Goal: Transaction & Acquisition: Purchase product/service

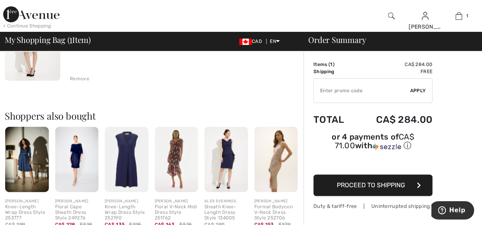
click at [77, 79] on div "Remove" at bounding box center [79, 78] width 19 height 7
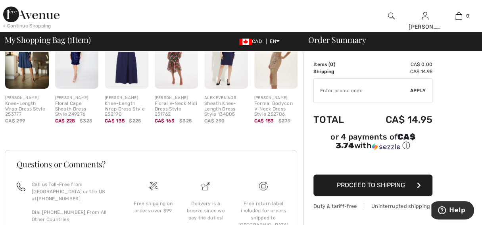
scroll to position [192, 0]
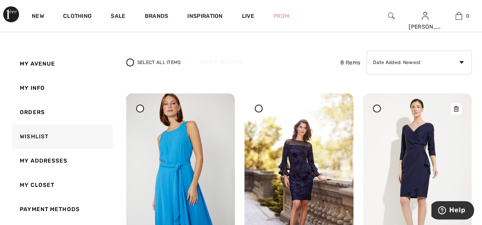
scroll to position [119, 0]
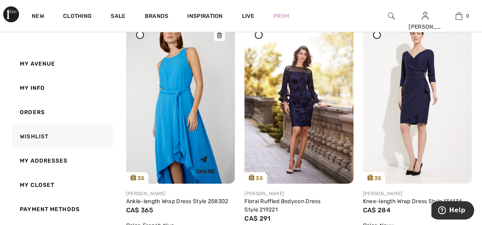
click at [206, 114] on img at bounding box center [180, 101] width 109 height 163
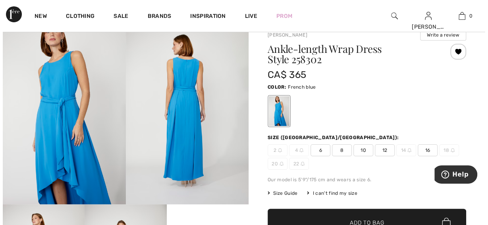
scroll to position [39, 0]
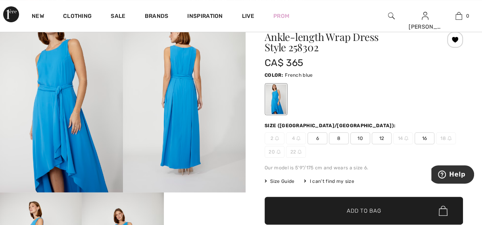
click at [281, 181] on span "Size Guide" at bounding box center [280, 180] width 30 height 7
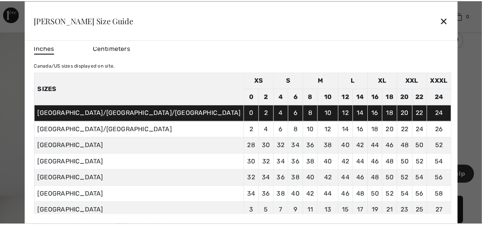
scroll to position [0, 0]
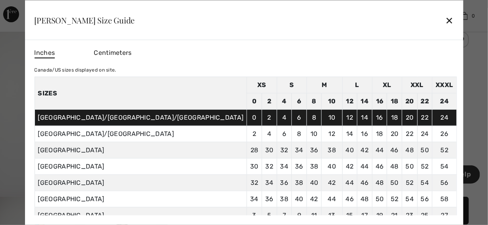
click at [445, 17] on div "✕" at bounding box center [449, 20] width 8 height 17
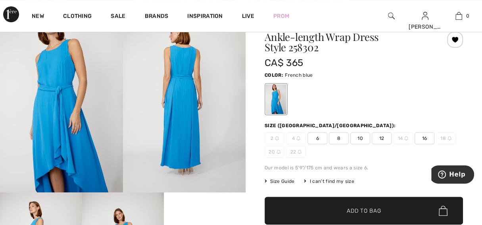
click at [313, 136] on span "6" at bounding box center [318, 138] width 20 height 12
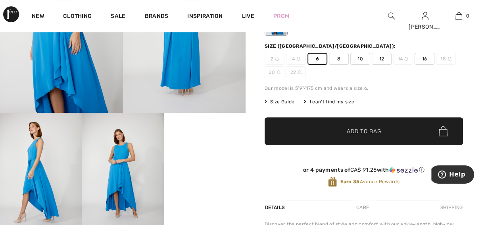
scroll to position [119, 0]
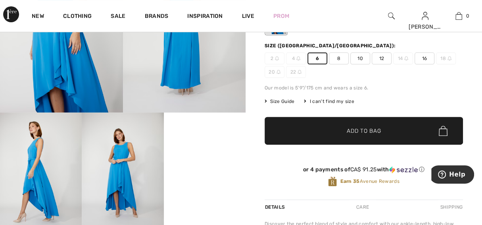
click at [373, 130] on span "Add to Bag" at bounding box center [364, 131] width 34 height 8
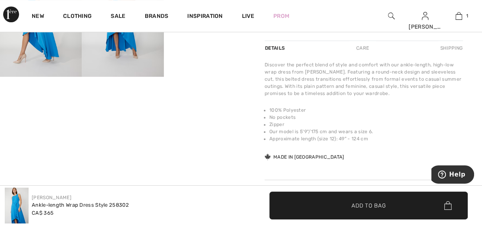
scroll to position [198, 0]
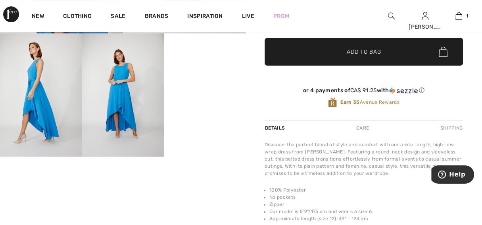
click at [449, 127] on div "Shipping" at bounding box center [450, 128] width 25 height 14
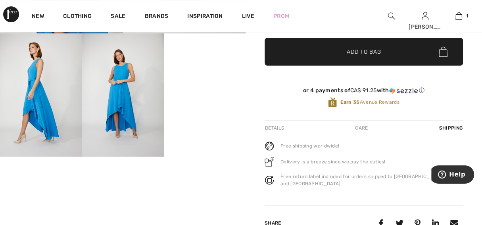
click at [362, 127] on div "Care" at bounding box center [361, 128] width 26 height 14
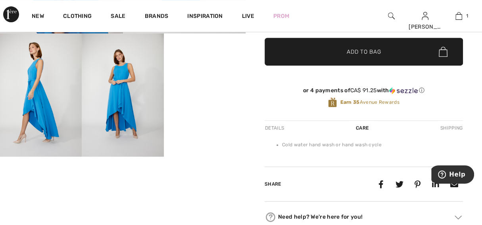
click at [279, 125] on div "Details" at bounding box center [275, 128] width 21 height 14
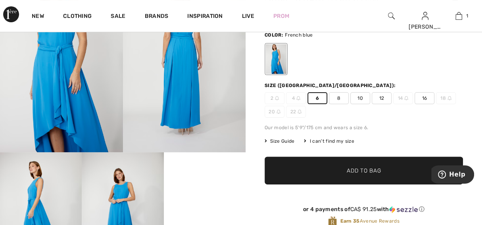
scroll to position [0, 0]
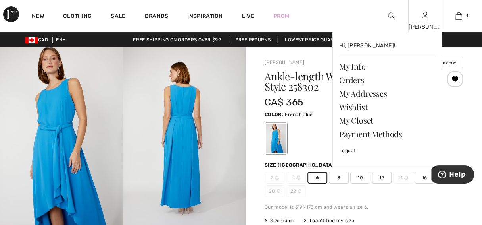
click at [426, 21] on div "Carolyn Hi, Carolyn! My Info Orders My Addresses Wishlist My Closet Payment Met…" at bounding box center [425, 16] width 34 height 32
click at [346, 108] on link "Wishlist" at bounding box center [387, 106] width 96 height 13
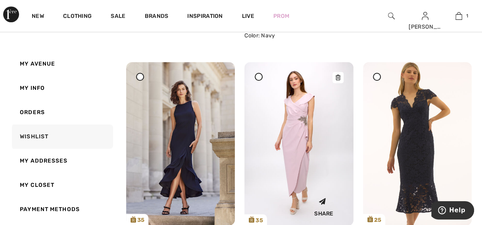
scroll to position [357, 0]
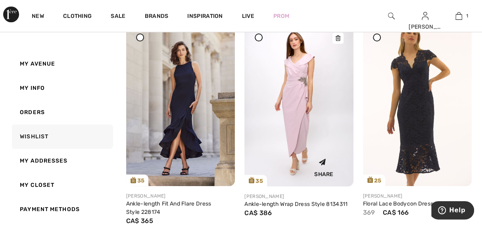
click at [297, 126] on img at bounding box center [298, 104] width 109 height 163
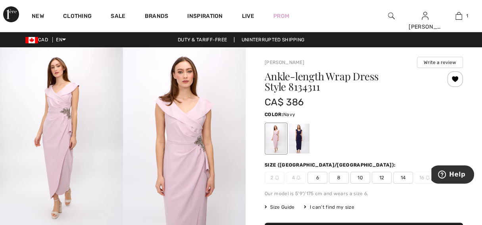
click at [304, 140] on div at bounding box center [299, 138] width 21 height 30
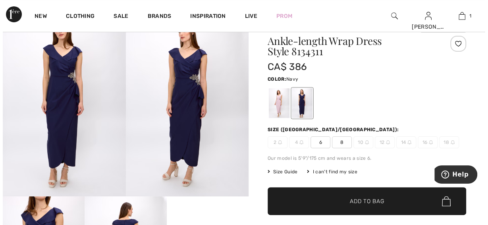
scroll to position [79, 0]
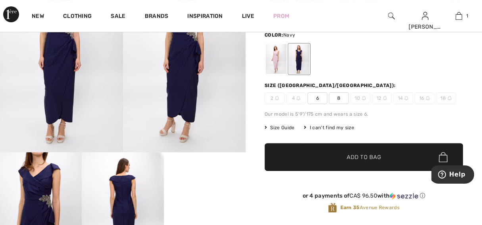
click at [279, 127] on span "Size Guide" at bounding box center [280, 127] width 30 height 7
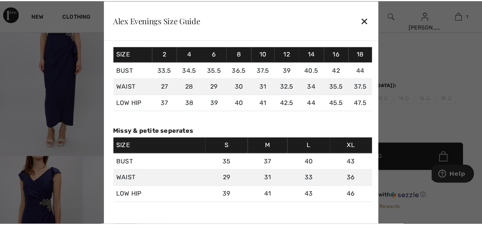
scroll to position [0, 0]
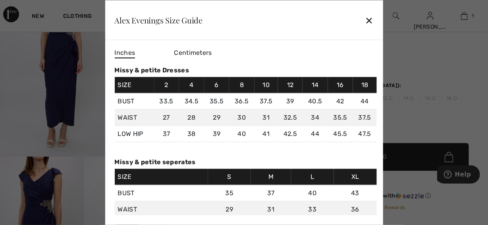
click at [372, 19] on div "✕" at bounding box center [369, 20] width 8 height 17
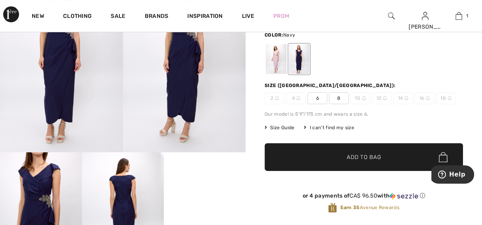
click at [315, 97] on span "6" at bounding box center [318, 98] width 20 height 12
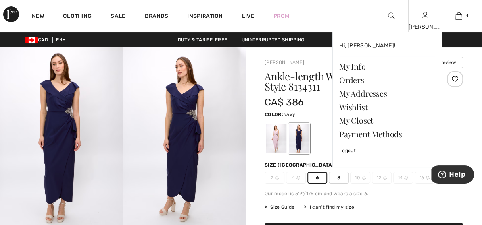
click at [425, 22] on div "Carolyn Hi, Carolyn! My Info Orders My Addresses Wishlist My Closet Payment Met…" at bounding box center [425, 16] width 34 height 32
click at [365, 106] on link "Wishlist" at bounding box center [387, 106] width 96 height 13
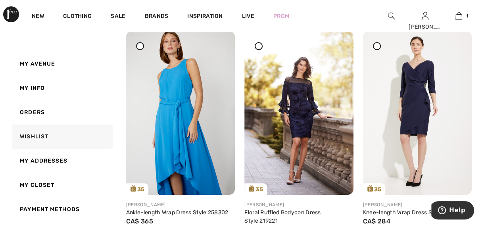
scroll to position [119, 0]
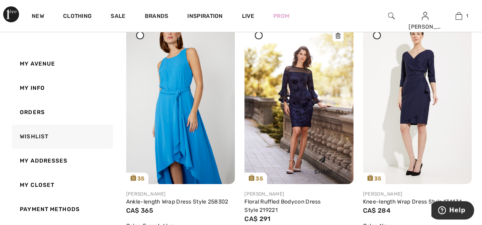
click at [305, 95] on img at bounding box center [298, 101] width 109 height 163
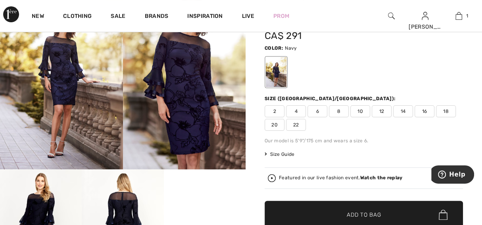
scroll to position [79, 0]
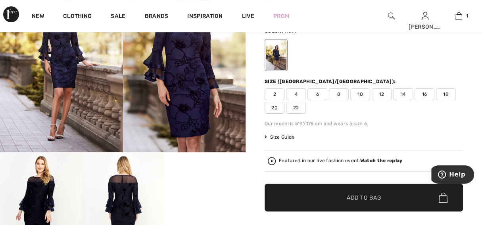
click at [319, 95] on span "6" at bounding box center [318, 94] width 20 height 12
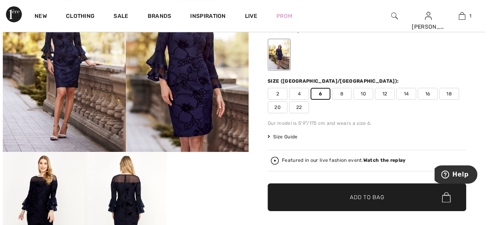
scroll to position [119, 0]
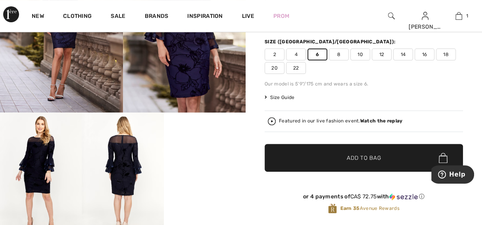
click at [290, 97] on span "Size Guide" at bounding box center [280, 97] width 30 height 7
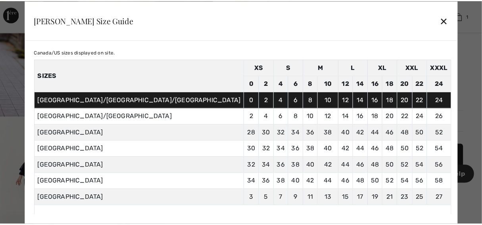
scroll to position [0, 0]
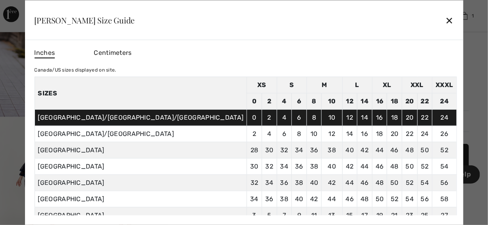
click at [445, 22] on div "✕" at bounding box center [449, 20] width 8 height 17
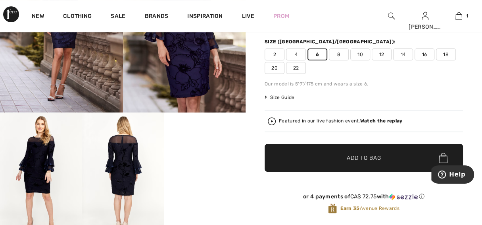
click at [337, 52] on span "8" at bounding box center [339, 54] width 20 height 12
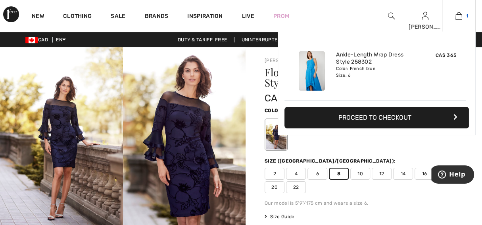
click at [452, 15] on link "1" at bounding box center [458, 16] width 33 height 10
click at [347, 80] on div "Ankle-Length Wrap Dress Style 258302 Color: French blue Size: 6" at bounding box center [375, 71] width 85 height 46
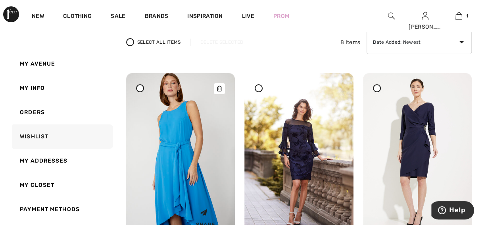
scroll to position [119, 0]
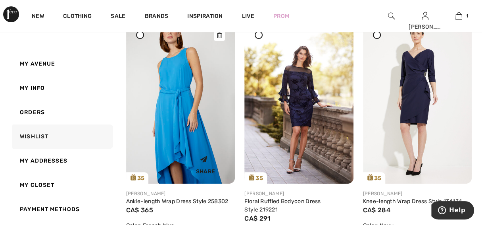
click at [181, 110] on img at bounding box center [180, 101] width 109 height 163
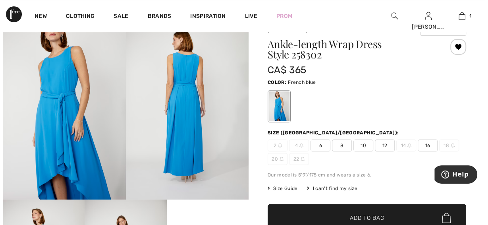
scroll to position [39, 0]
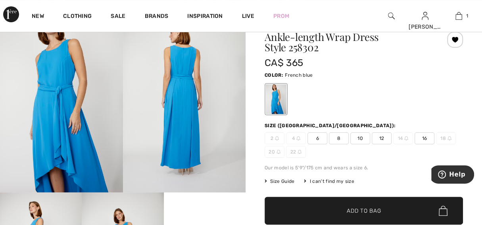
click at [292, 180] on span "Size Guide" at bounding box center [280, 180] width 30 height 7
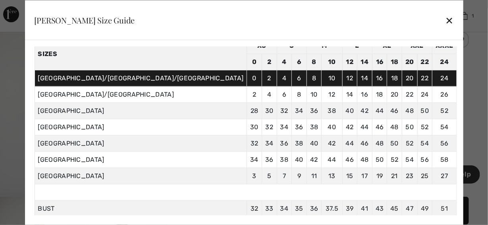
click at [445, 21] on div "✕" at bounding box center [449, 20] width 8 height 17
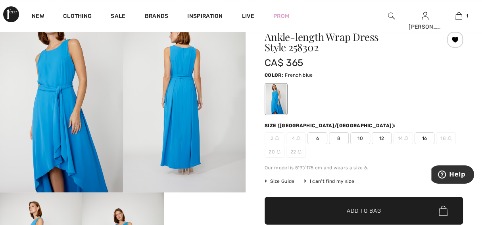
click at [336, 140] on span "8" at bounding box center [339, 138] width 20 height 12
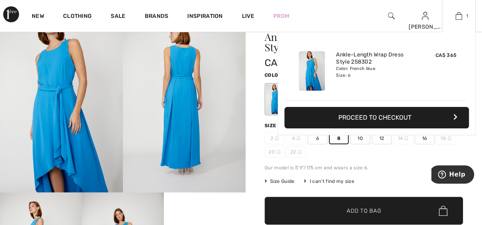
click at [459, 14] on img at bounding box center [459, 16] width 7 height 10
click at [342, 62] on link "Ankle-Length Wrap Dress Style 258302" at bounding box center [375, 58] width 78 height 14
click at [365, 117] on button "Proceed to Checkout" at bounding box center [376, 117] width 185 height 21
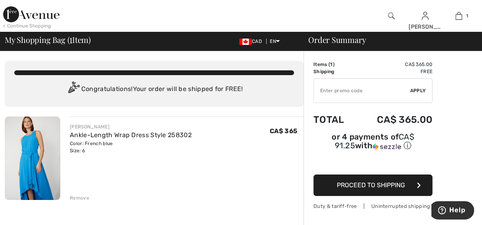
click at [44, 160] on img at bounding box center [33, 157] width 56 height 83
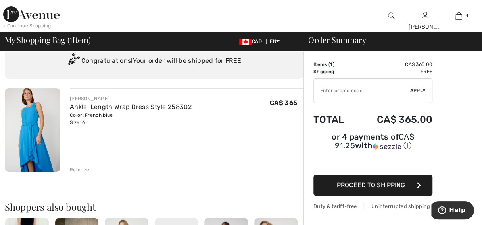
scroll to position [39, 0]
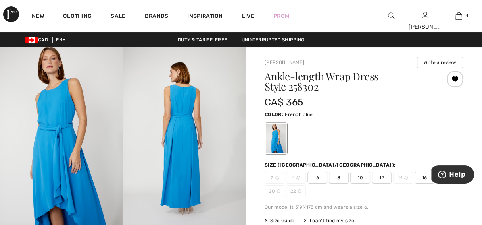
click at [335, 177] on span "8" at bounding box center [339, 177] width 20 height 12
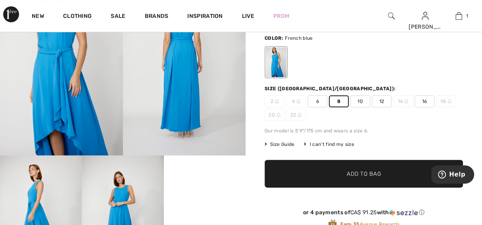
scroll to position [79, 0]
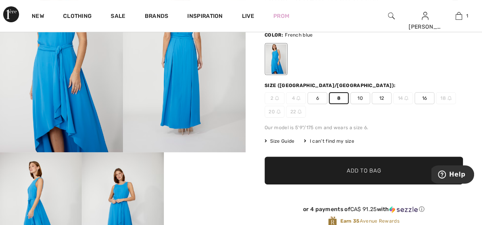
click at [348, 169] on span "Add to Bag" at bounding box center [364, 170] width 34 height 8
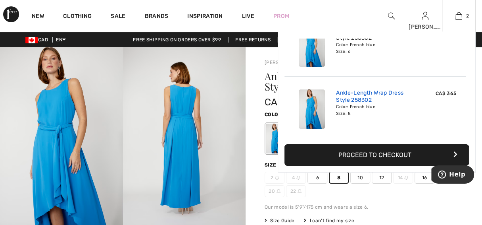
scroll to position [0, 0]
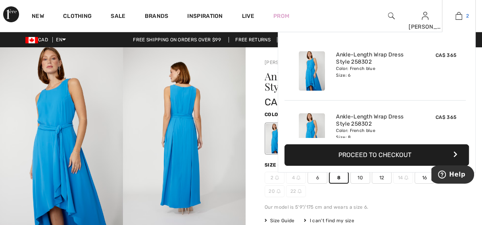
click at [456, 13] on img at bounding box center [459, 16] width 7 height 10
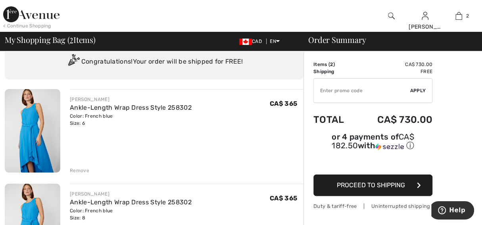
scroll to position [39, 0]
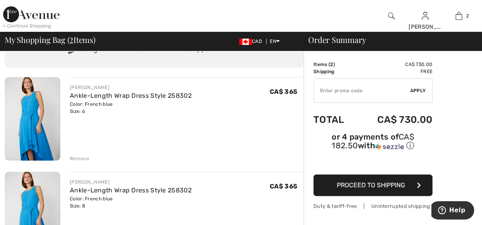
click at [82, 158] on div "Remove" at bounding box center [79, 158] width 19 height 7
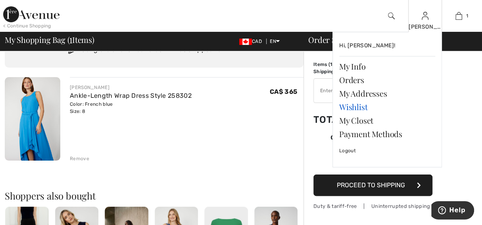
click at [362, 107] on link "Wishlist" at bounding box center [387, 106] width 96 height 13
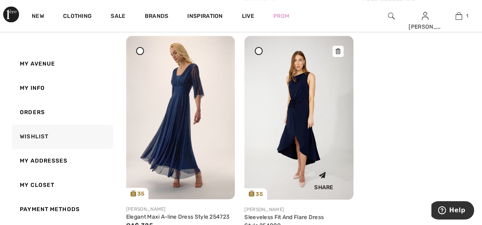
scroll to position [595, 0]
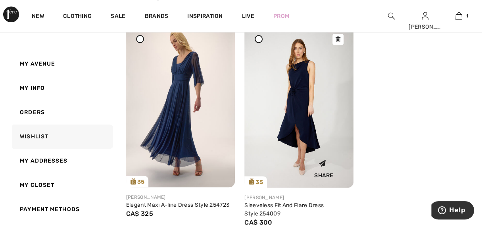
click at [299, 119] on img at bounding box center [298, 105] width 109 height 163
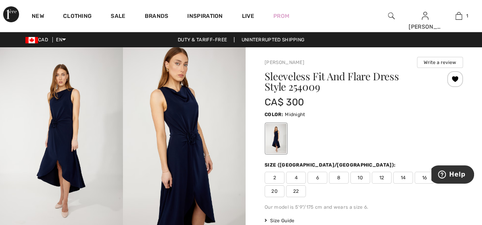
scroll to position [39, 0]
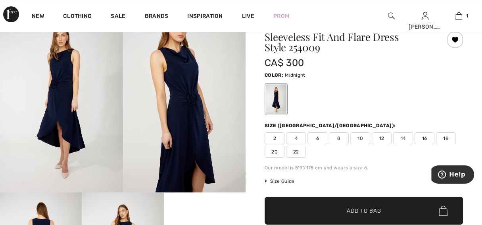
click at [338, 136] on span "8" at bounding box center [339, 138] width 20 height 12
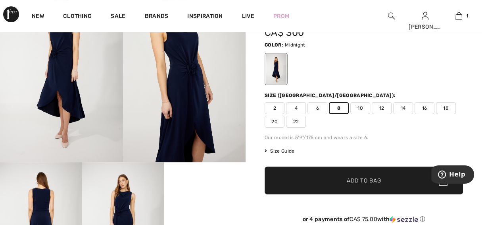
scroll to position [119, 0]
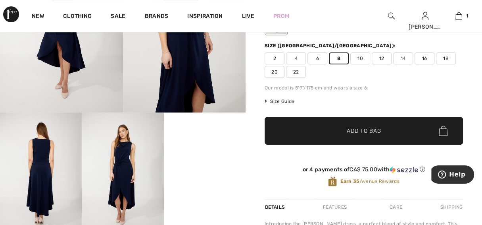
click at [372, 130] on span "Add to Bag" at bounding box center [364, 131] width 34 height 8
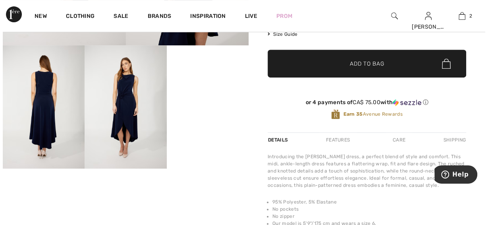
scroll to position [198, 0]
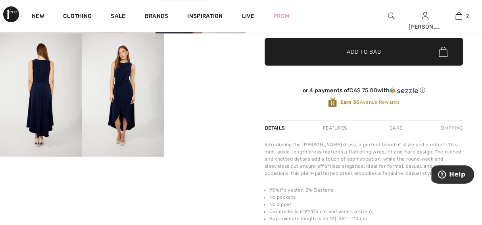
click at [133, 113] on img at bounding box center [123, 94] width 82 height 123
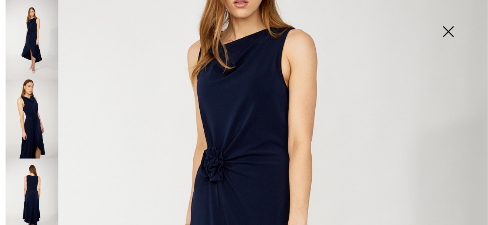
scroll to position [119, 0]
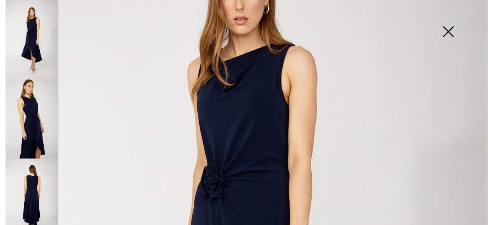
click at [37, 128] on img at bounding box center [32, 118] width 53 height 79
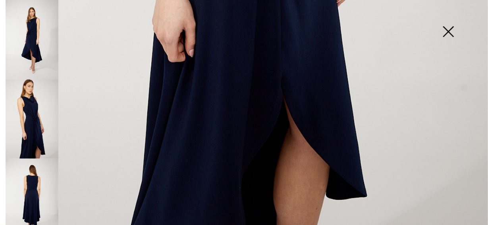
scroll to position [498, 0]
click at [27, 173] on img at bounding box center [32, 197] width 53 height 79
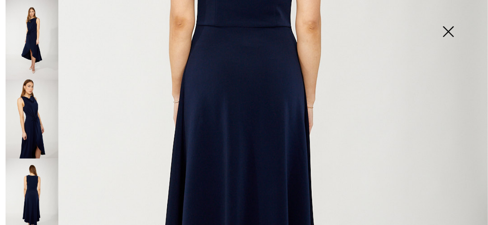
scroll to position [220, 0]
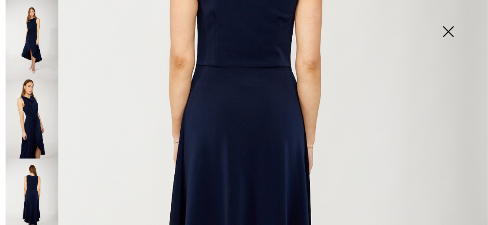
click at [31, 46] on img at bounding box center [32, 39] width 53 height 79
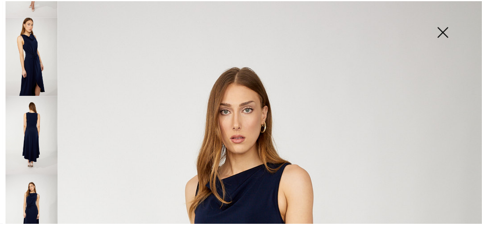
scroll to position [81, 0]
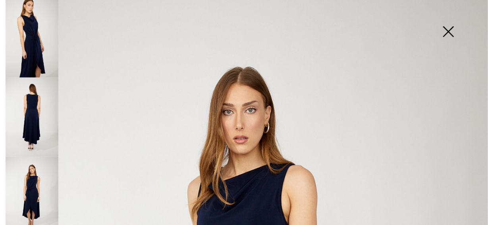
click at [446, 32] on img at bounding box center [448, 32] width 40 height 41
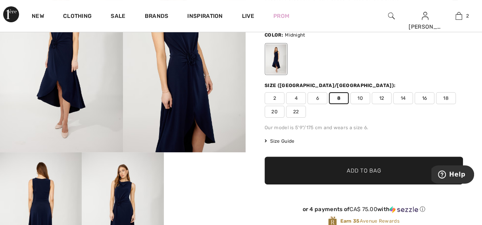
scroll to position [0, 0]
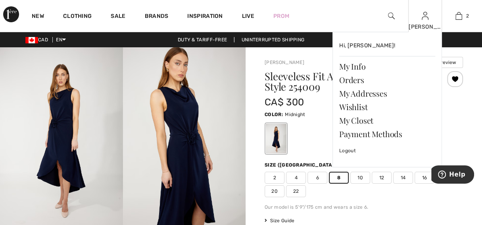
click at [425, 20] on img at bounding box center [425, 16] width 7 height 10
click at [362, 108] on link "Wishlist" at bounding box center [387, 106] width 96 height 13
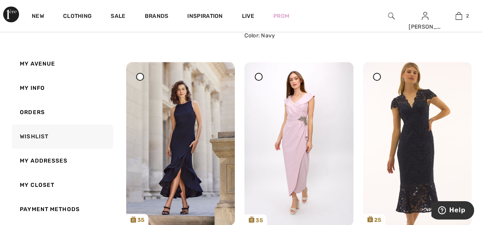
scroll to position [357, 0]
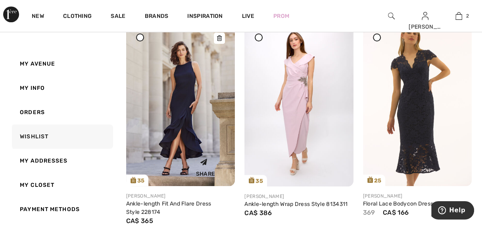
click at [180, 101] on img at bounding box center [180, 104] width 109 height 163
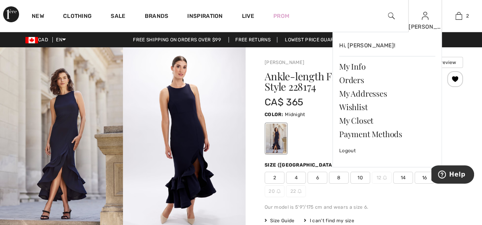
click at [427, 15] on img at bounding box center [425, 16] width 7 height 10
click at [350, 106] on link "Wishlist" at bounding box center [387, 106] width 96 height 13
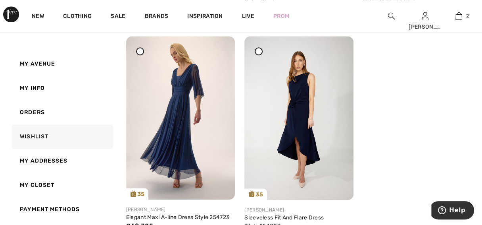
scroll to position [595, 0]
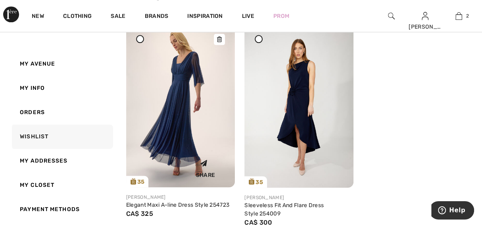
click at [192, 100] on img at bounding box center [180, 105] width 109 height 163
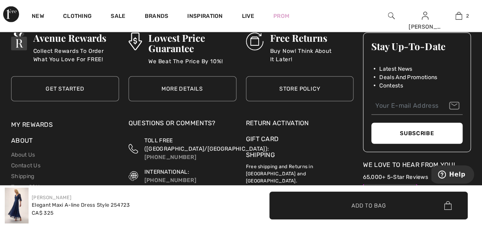
scroll to position [1100, 0]
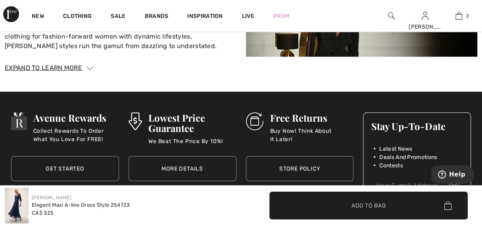
click at [302, 164] on link "Store Policy" at bounding box center [300, 168] width 108 height 25
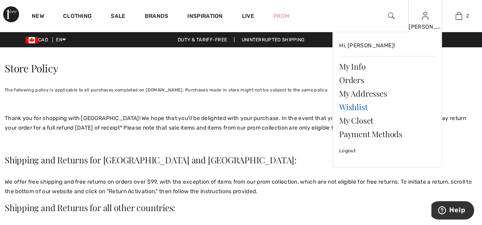
click at [362, 108] on link "Wishlist" at bounding box center [387, 106] width 96 height 13
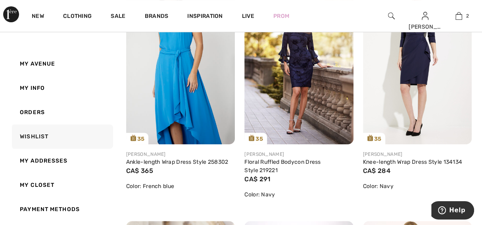
scroll to position [119, 0]
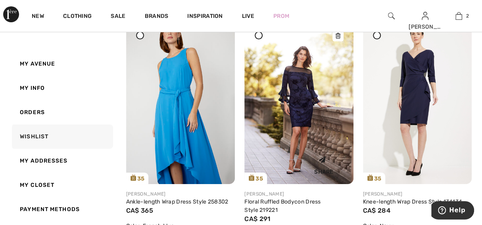
click at [316, 130] on img at bounding box center [298, 101] width 109 height 163
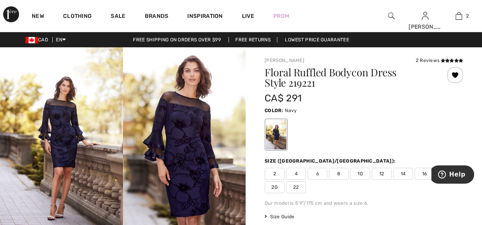
click at [340, 175] on span "8" at bounding box center [339, 173] width 20 height 12
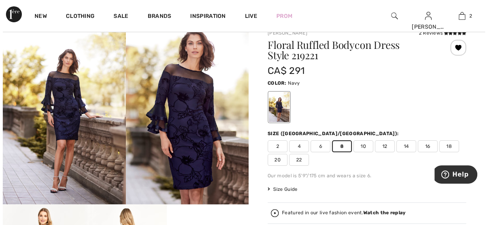
scroll to position [39, 0]
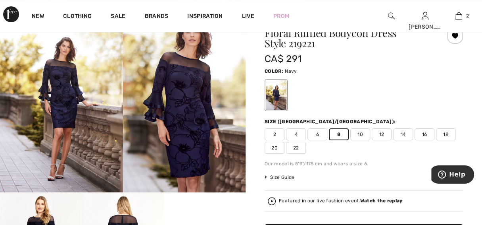
click at [275, 178] on span "Size Guide" at bounding box center [280, 176] width 30 height 7
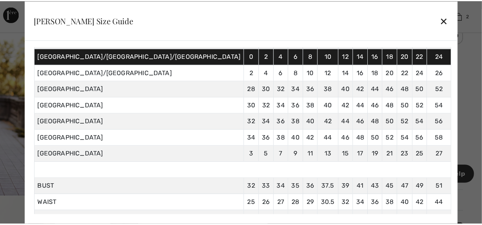
scroll to position [79, 0]
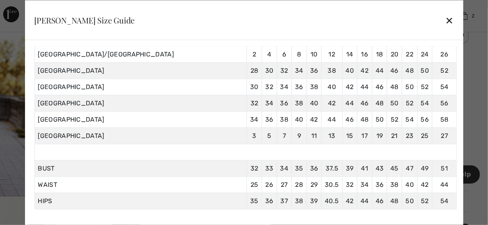
click at [445, 23] on div "✕" at bounding box center [449, 20] width 8 height 17
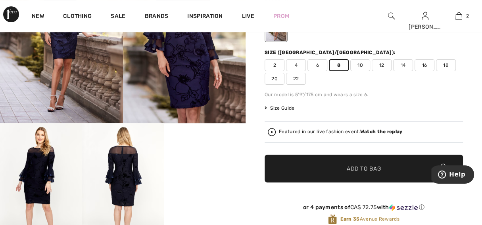
scroll to position [159, 0]
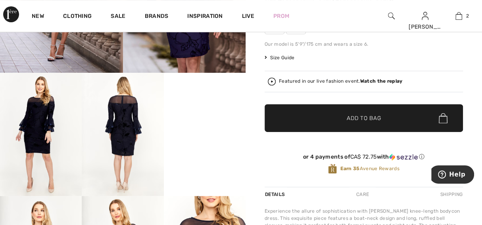
click at [352, 119] on span "Add to Bag" at bounding box center [364, 118] width 34 height 8
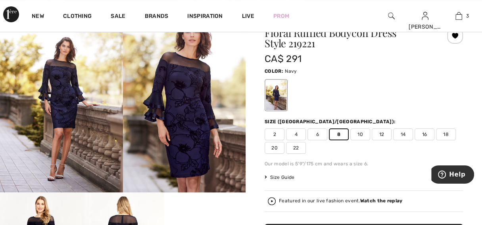
scroll to position [0, 0]
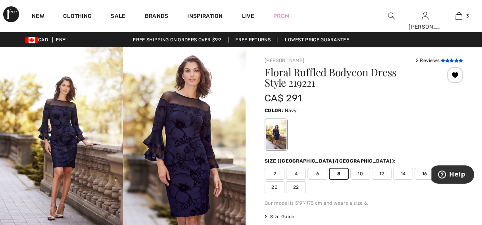
click at [442, 59] on icon at bounding box center [442, 60] width 4 height 4
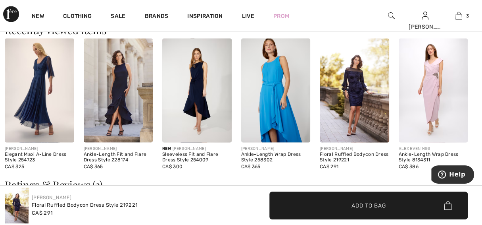
scroll to position [880, 0]
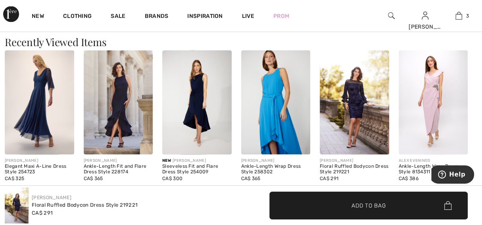
click at [363, 108] on img at bounding box center [354, 102] width 69 height 104
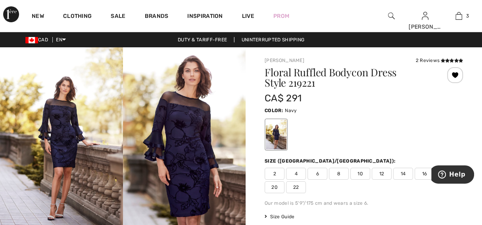
drag, startPoint x: 39, startPoint y: 145, endPoint x: 46, endPoint y: 144, distance: 6.4
click at [40, 145] on img at bounding box center [61, 139] width 123 height 184
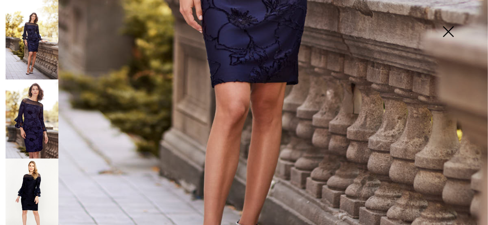
scroll to position [397, 0]
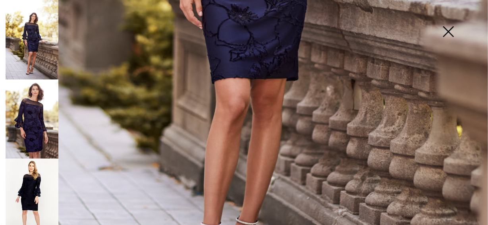
click at [15, 111] on img at bounding box center [32, 118] width 53 height 79
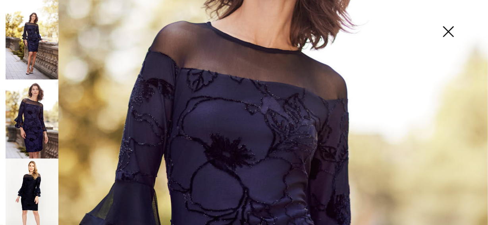
scroll to position [141, 0]
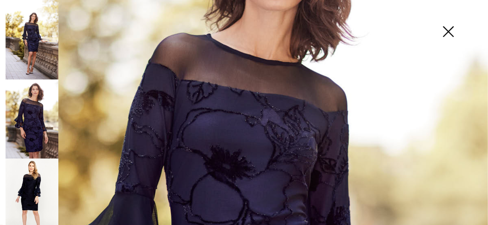
click at [35, 187] on img at bounding box center [32, 197] width 53 height 79
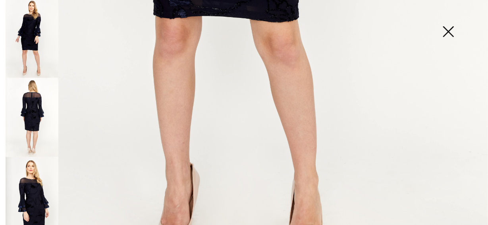
scroll to position [198, 0]
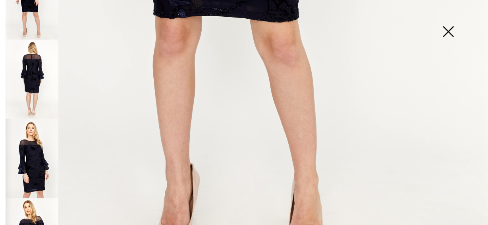
click at [32, 74] on img at bounding box center [32, 79] width 53 height 79
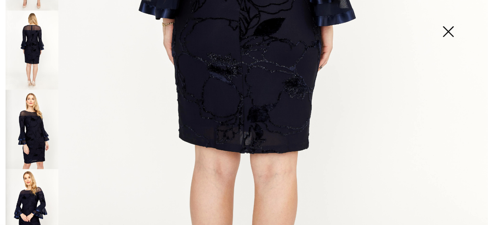
scroll to position [278, 0]
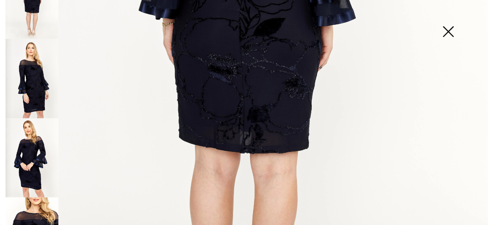
click at [33, 146] on img at bounding box center [32, 157] width 53 height 79
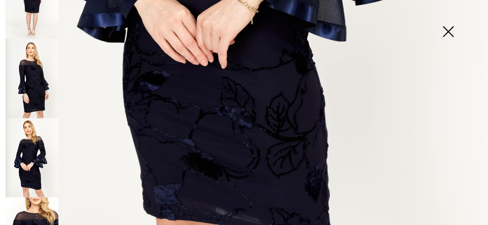
scroll to position [498, 0]
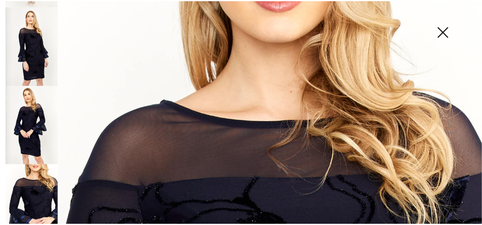
scroll to position [0, 0]
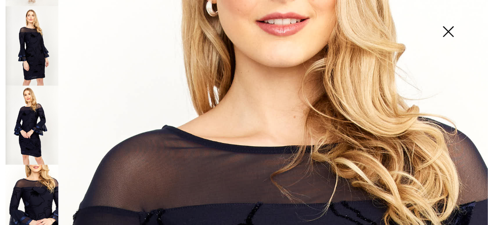
click at [444, 29] on img at bounding box center [448, 32] width 40 height 41
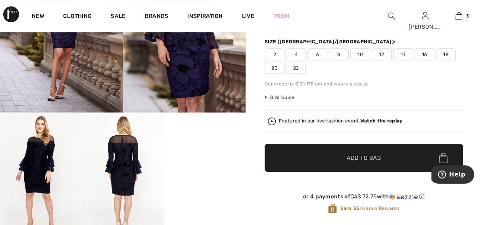
scroll to position [238, 0]
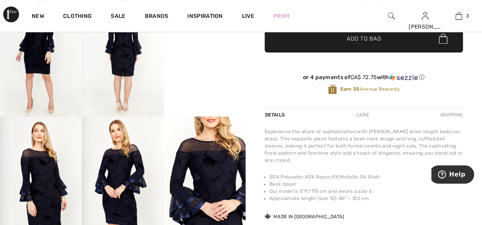
click at [206, 34] on video "Your browser does not support the video tag." at bounding box center [205, 13] width 82 height 41
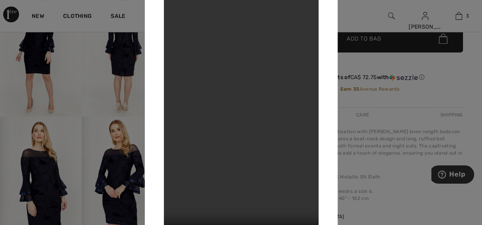
click at [368, 14] on div at bounding box center [241, 112] width 482 height 225
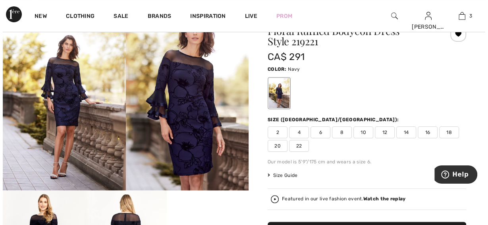
scroll to position [39, 0]
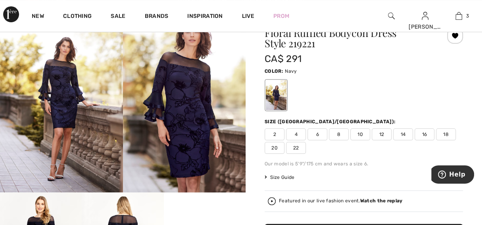
click at [198, 106] on img at bounding box center [184, 100] width 123 height 184
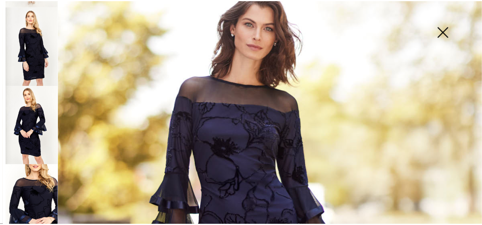
scroll to position [79, 0]
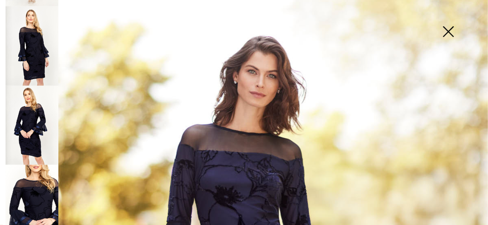
click at [444, 31] on img at bounding box center [448, 32] width 40 height 41
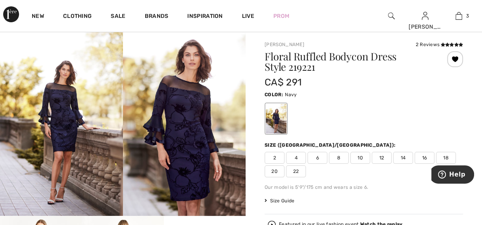
scroll to position [0, 0]
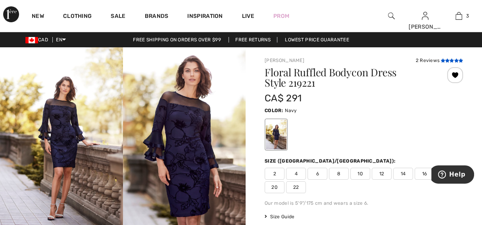
click at [442, 60] on icon at bounding box center [442, 60] width 4 height 4
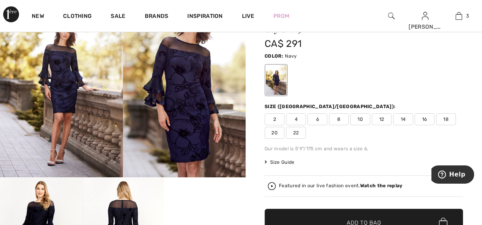
scroll to position [15, 0]
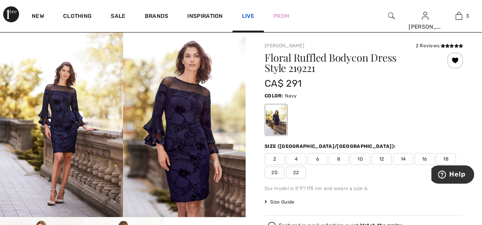
click at [246, 15] on link "Live" at bounding box center [248, 16] width 12 height 8
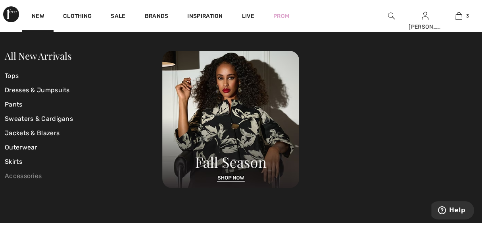
click at [25, 175] on link "Accessories" at bounding box center [84, 176] width 158 height 14
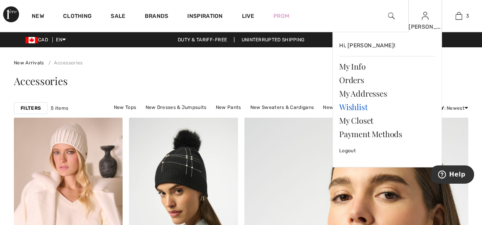
click at [358, 108] on link "Wishlist" at bounding box center [387, 106] width 96 height 13
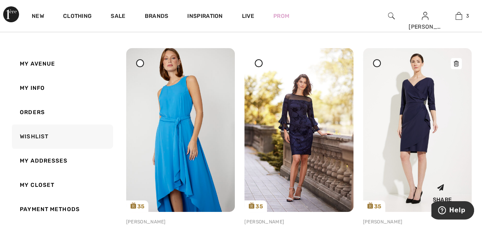
scroll to position [79, 0]
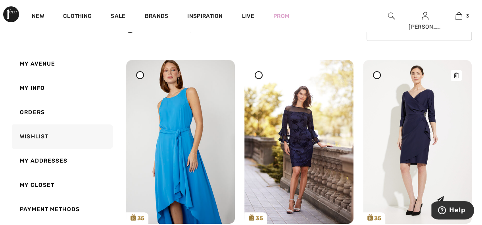
click at [454, 75] on icon at bounding box center [456, 76] width 5 height 6
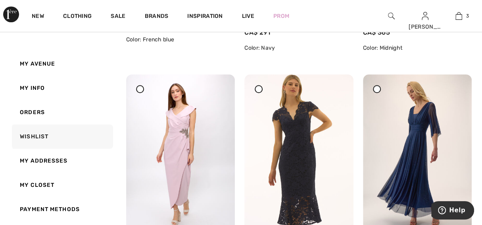
scroll to position [317, 0]
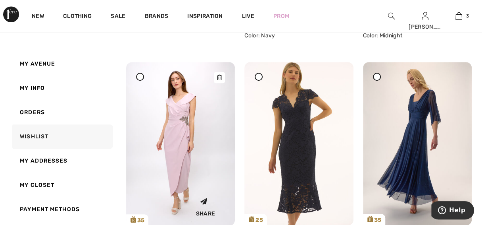
click at [216, 77] on div at bounding box center [219, 77] width 11 height 11
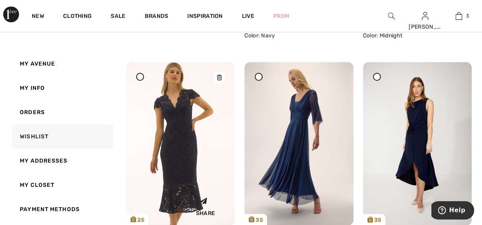
click at [220, 73] on div at bounding box center [219, 77] width 11 height 11
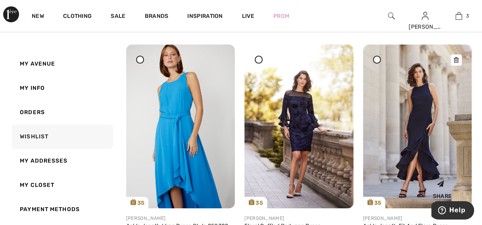
scroll to position [79, 0]
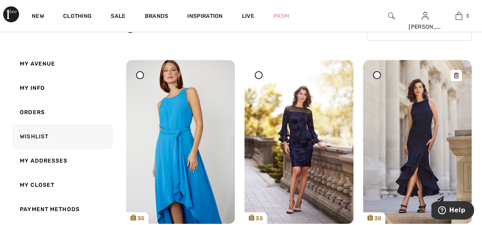
click at [454, 73] on icon at bounding box center [456, 76] width 5 height 6
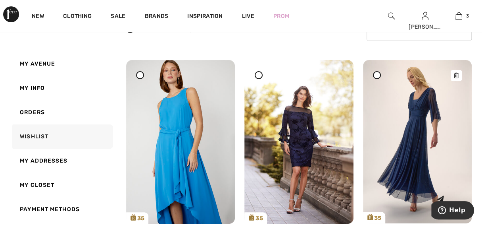
click at [456, 75] on icon at bounding box center [456, 76] width 5 height 6
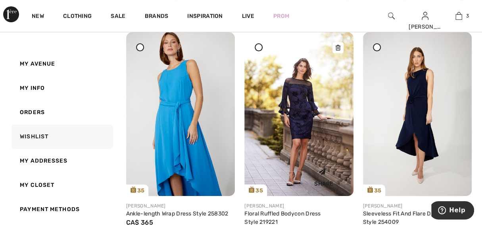
scroll to position [119, 0]
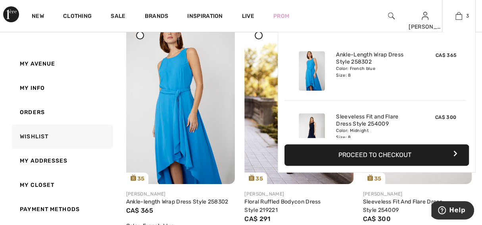
click at [387, 154] on button "Proceed to Checkout" at bounding box center [376, 154] width 185 height 21
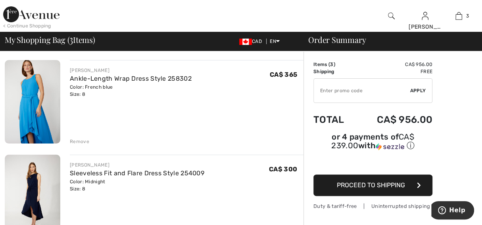
scroll to position [39, 0]
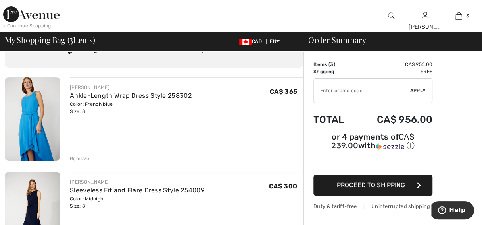
click at [73, 157] on div "Remove" at bounding box center [79, 158] width 19 height 7
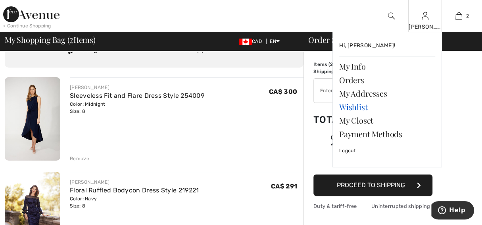
click at [355, 107] on link "Wishlist" at bounding box center [387, 106] width 96 height 13
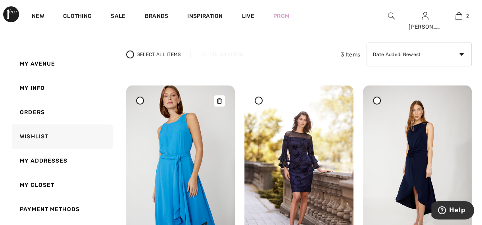
scroll to position [119, 0]
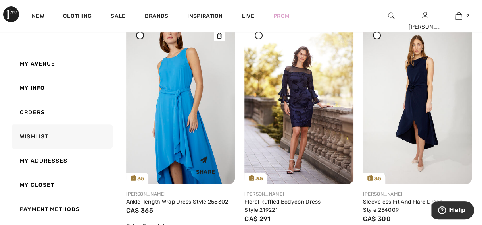
click at [181, 110] on img at bounding box center [180, 101] width 109 height 163
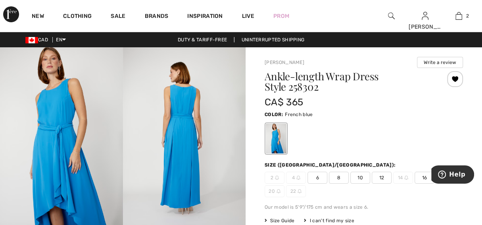
click at [314, 177] on span "6" at bounding box center [318, 177] width 20 height 12
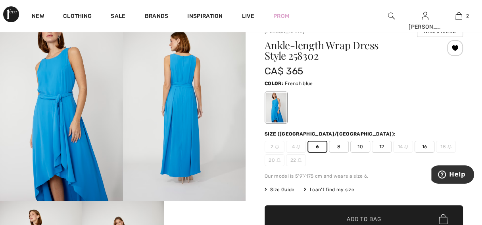
scroll to position [79, 0]
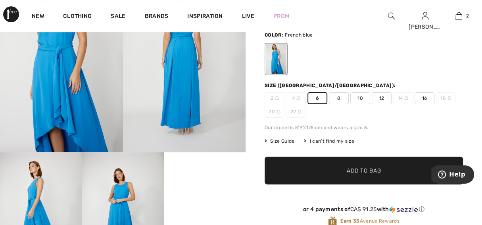
click at [357, 171] on span "Add to Bag" at bounding box center [364, 170] width 34 height 8
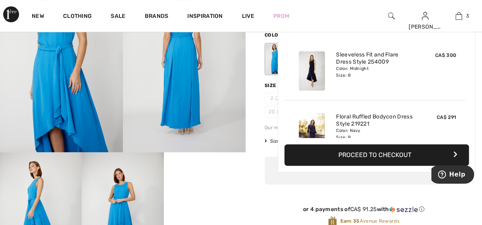
scroll to position [86, 0]
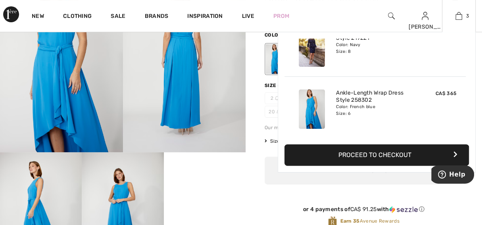
click at [368, 156] on button "Proceed to Checkout" at bounding box center [376, 154] width 185 height 21
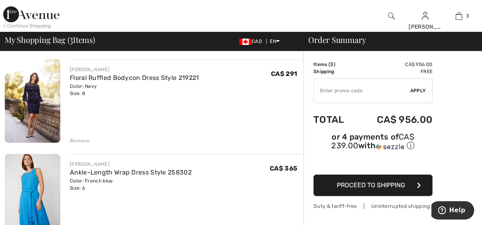
scroll to position [159, 0]
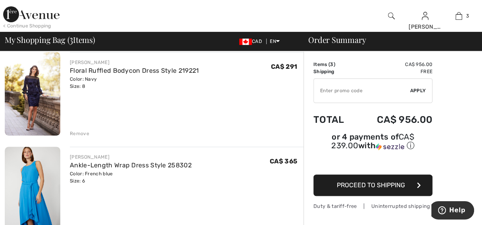
click at [331, 91] on input "TEXT" at bounding box center [362, 91] width 96 height 24
type input "NEW15"
click at [422, 89] on span "Apply" at bounding box center [418, 90] width 16 height 7
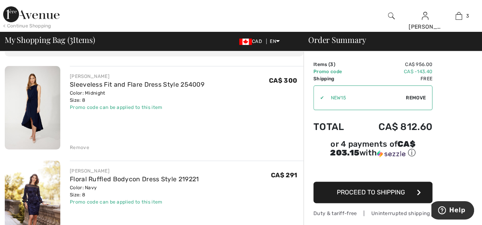
scroll to position [39, 0]
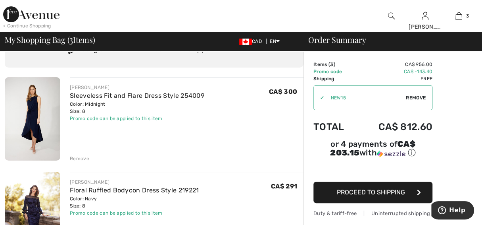
click at [380, 188] on span "Proceed to Shipping" at bounding box center [371, 192] width 68 height 8
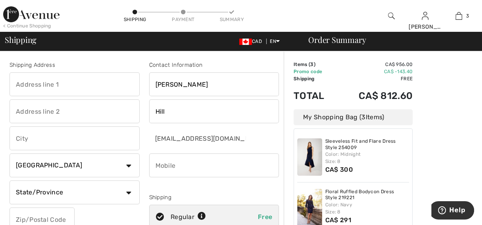
click at [39, 83] on input "text" at bounding box center [75, 84] width 130 height 24
type input "[STREET_ADDRESS]"
type input "Unit 805"
type input "[GEOGRAPHIC_DATA]"
click at [123, 192] on select "State/Province Alberta British Columbia Manitoba New Brunswick Newfoundland and…" at bounding box center [75, 192] width 130 height 24
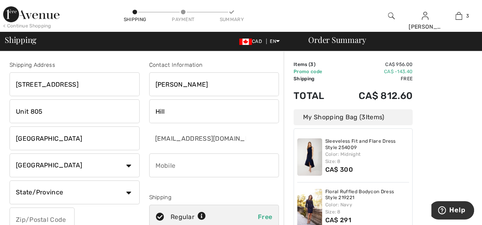
select select "PE"
click at [10, 180] on select "State/Province Alberta British Columbia Manitoba New Brunswick Newfoundland and…" at bounding box center [75, 192] width 130 height 24
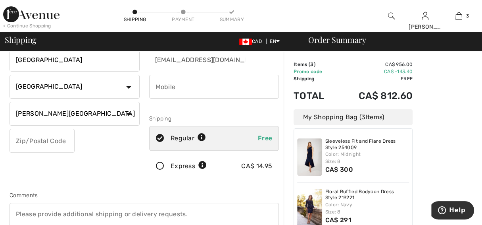
scroll to position [79, 0]
click at [65, 142] on input "text" at bounding box center [42, 140] width 65 height 24
type input "C0B1M0"
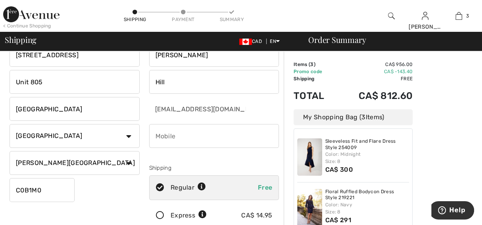
scroll to position [39, 0]
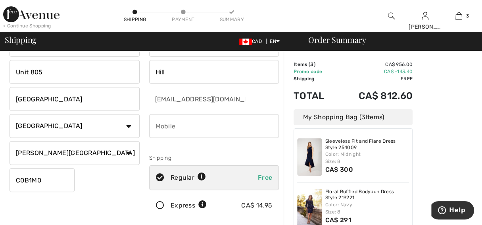
click at [175, 121] on input "phone" at bounding box center [214, 126] width 130 height 24
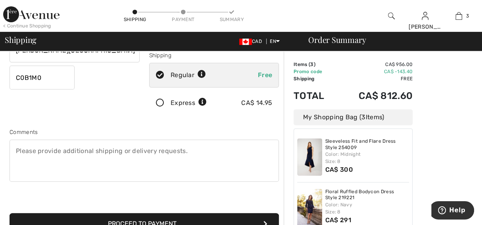
scroll to position [159, 0]
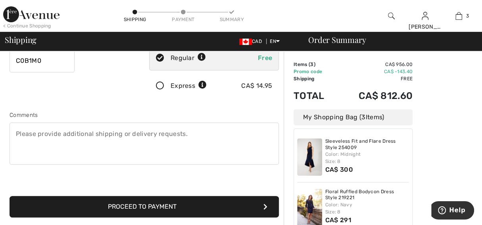
type input "9023033977"
click at [134, 204] on button "Proceed to Payment" at bounding box center [144, 206] width 269 height 21
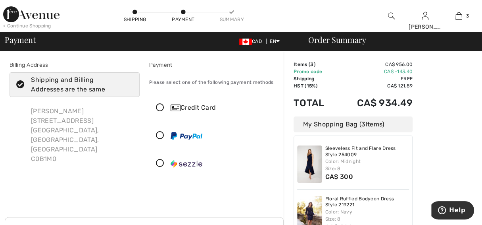
click at [162, 105] on icon at bounding box center [160, 108] width 21 height 8
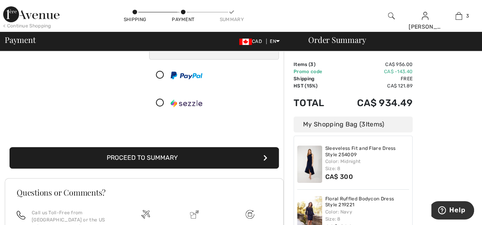
scroll to position [159, 0]
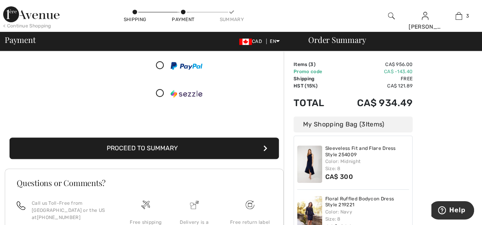
click at [248, 148] on button "Proceed to Summary" at bounding box center [144, 147] width 269 height 21
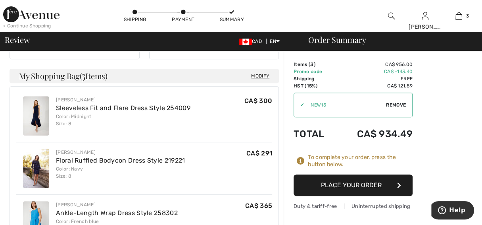
scroll to position [198, 0]
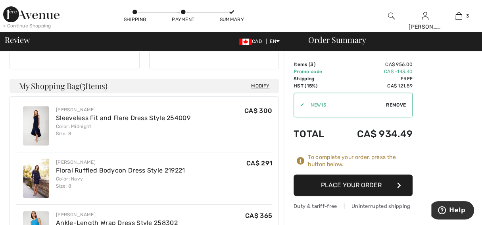
click at [363, 187] on button "Place Your Order" at bounding box center [353, 184] width 119 height 21
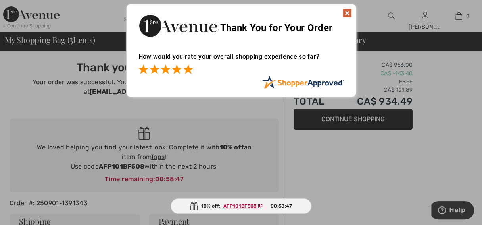
click at [188, 71] on span at bounding box center [188, 69] width 10 height 10
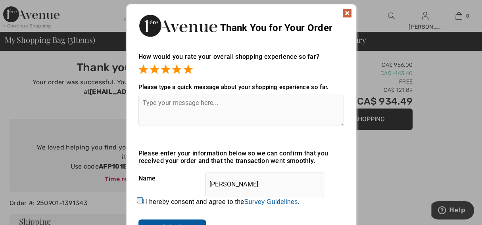
click at [346, 13] on img at bounding box center [347, 13] width 10 height 10
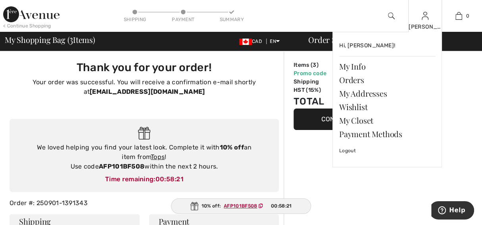
click at [423, 19] on img at bounding box center [425, 16] width 7 height 10
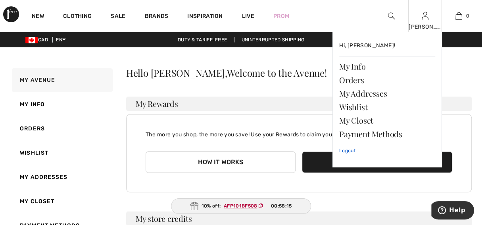
click at [342, 149] on link "Logout" at bounding box center [387, 150] width 96 height 20
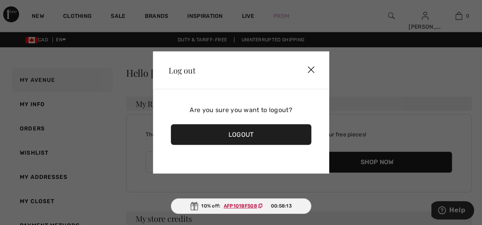
click at [238, 133] on div "Logout" at bounding box center [241, 134] width 141 height 21
